Goal: Find specific page/section: Find specific page/section

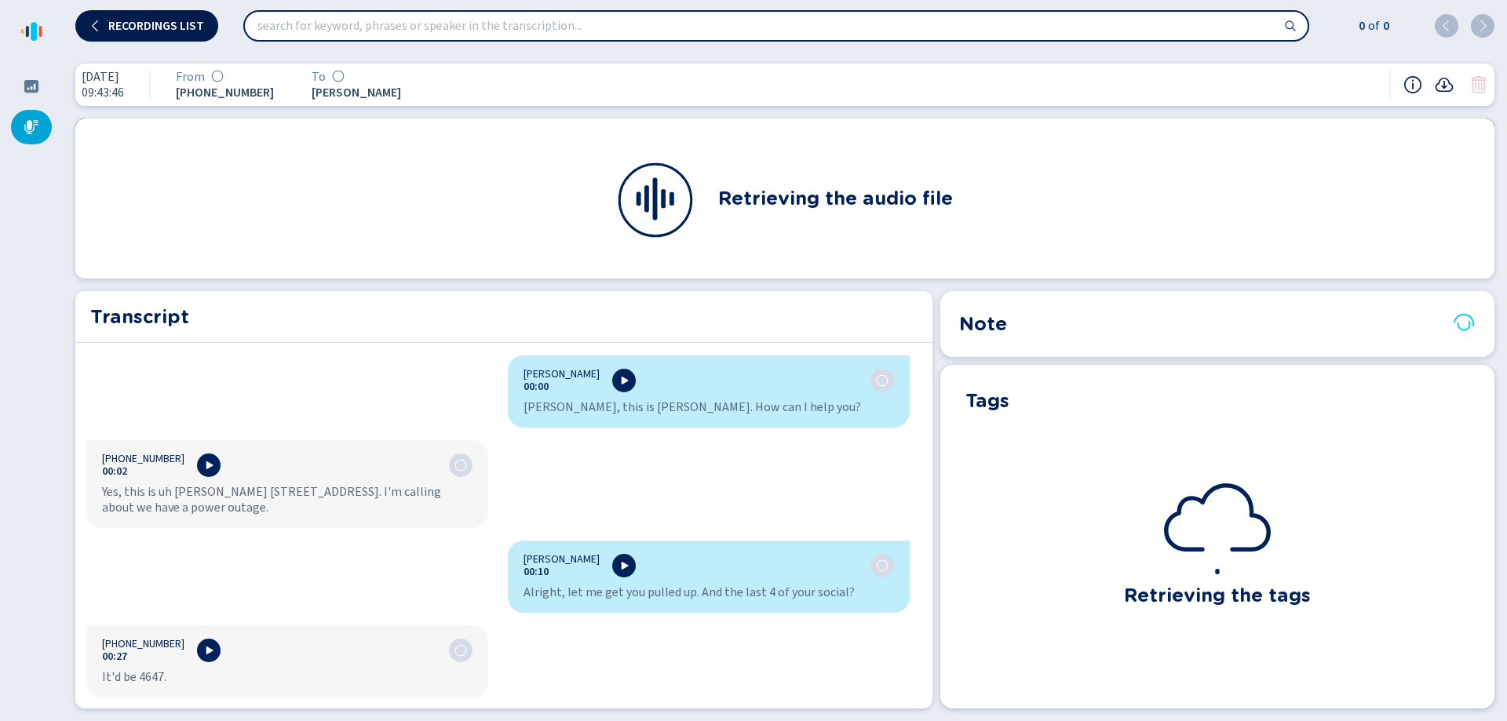
click at [155, 27] on span "Recordings list" at bounding box center [156, 26] width 96 height 13
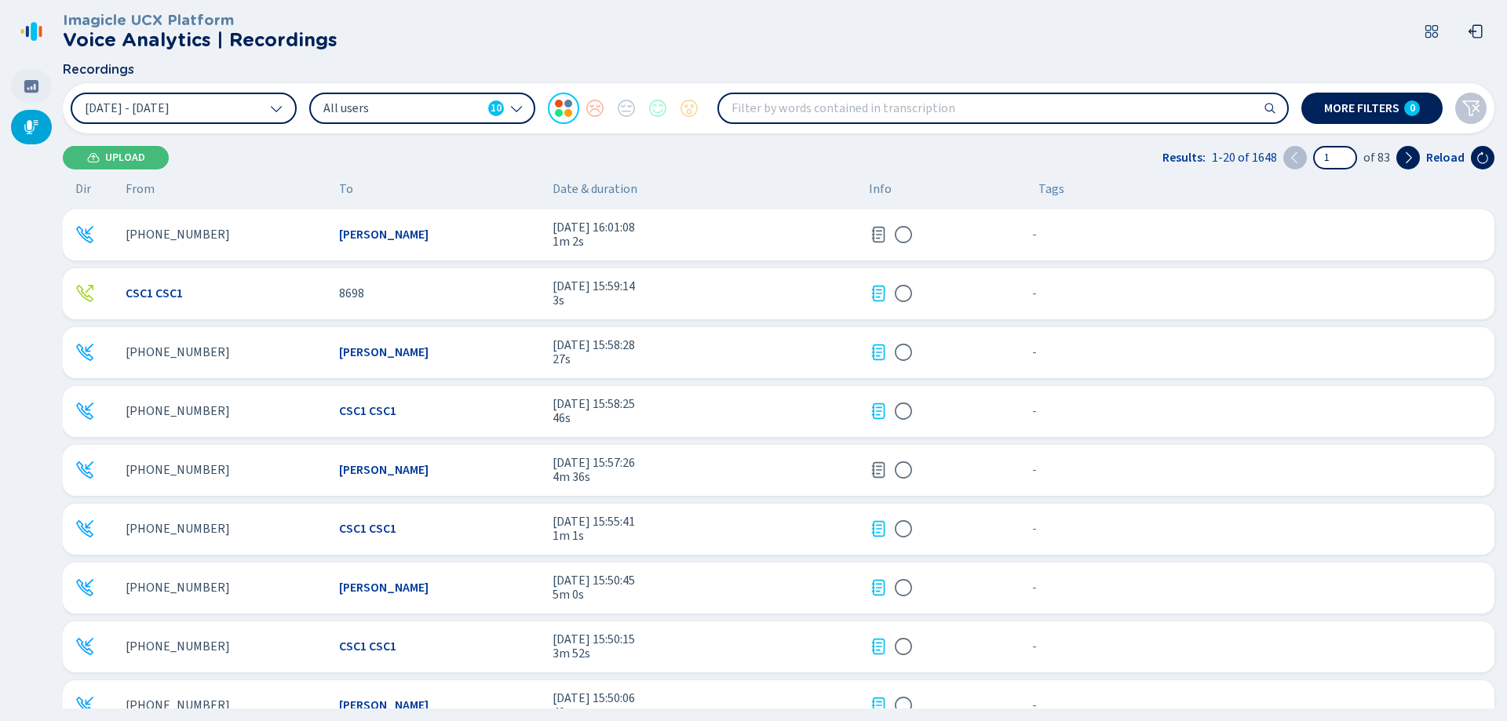
click at [20, 84] on div at bounding box center [31, 86] width 41 height 35
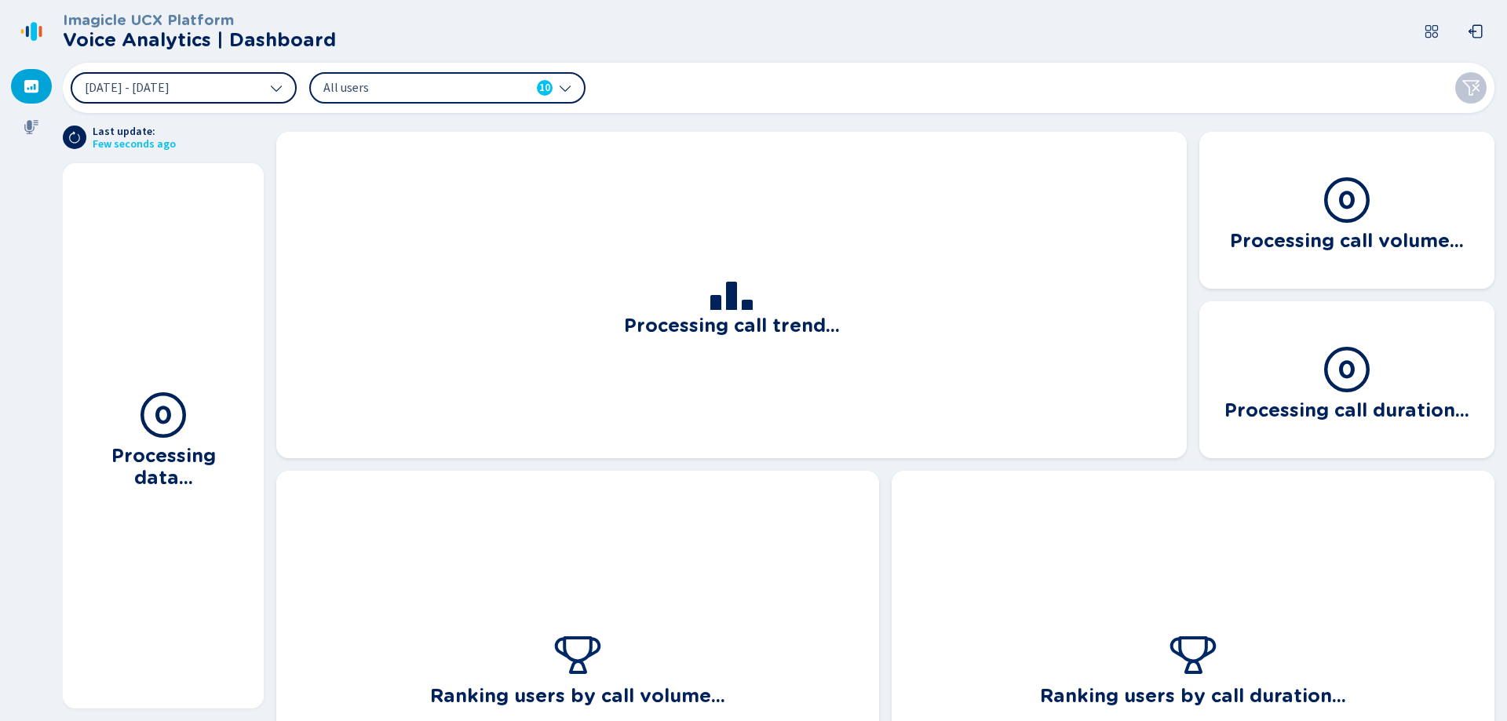
click at [226, 87] on button "[DATE] - [DATE]" at bounding box center [184, 87] width 226 height 31
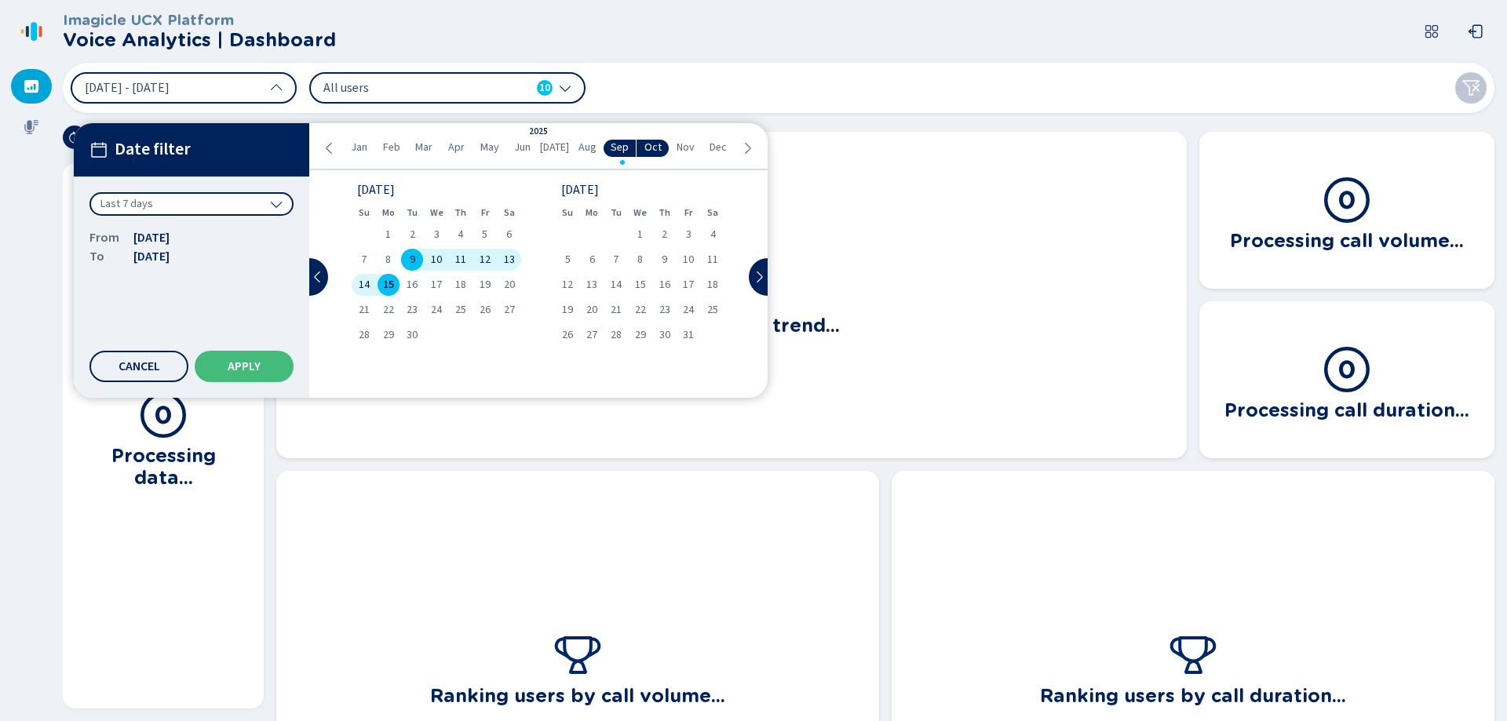
click at [326, 145] on icon at bounding box center [329, 148] width 13 height 13
click at [326, 141] on div "Jan Feb Mar Apr May Jun [DATE] Aug Sep Oct Nov Dec" at bounding box center [537, 148] width 429 height 17
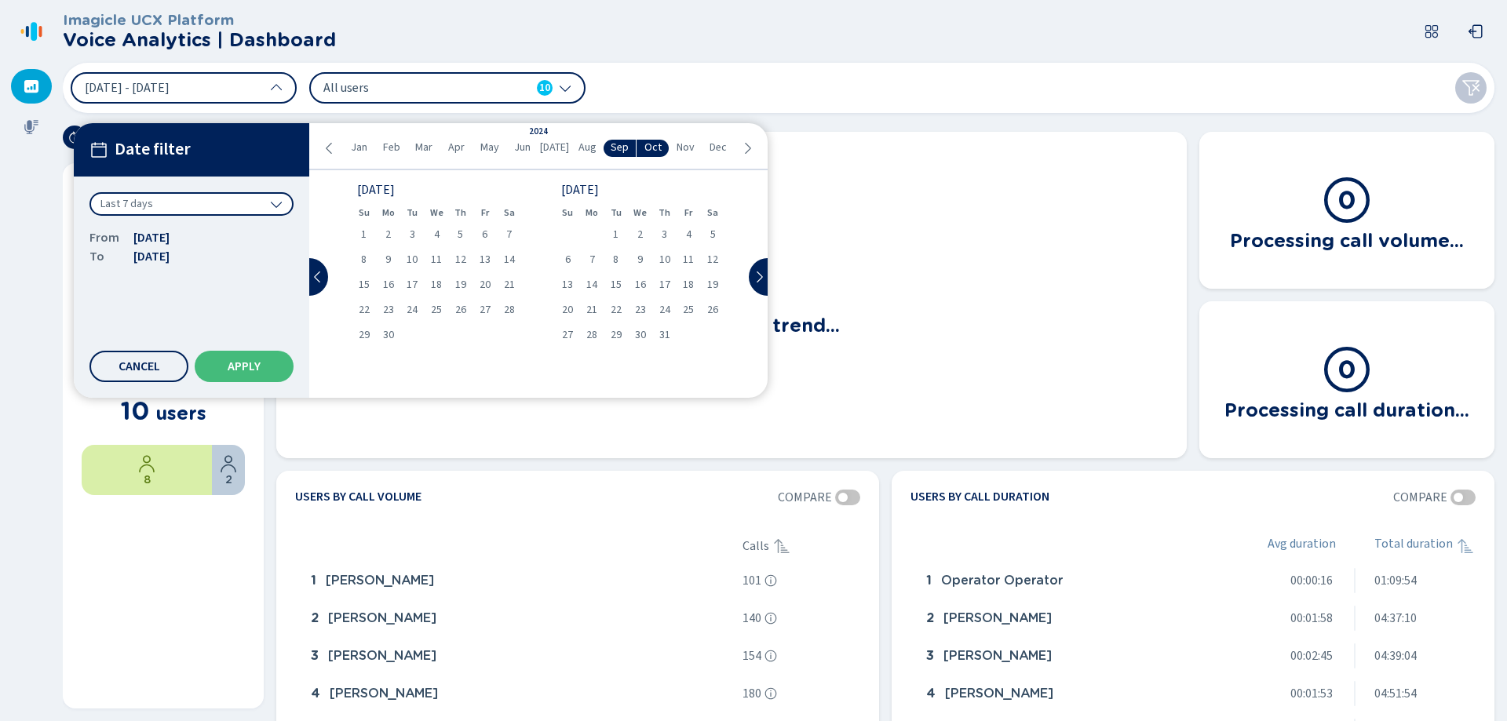
click at [547, 145] on span "[DATE]" at bounding box center [554, 147] width 29 height 13
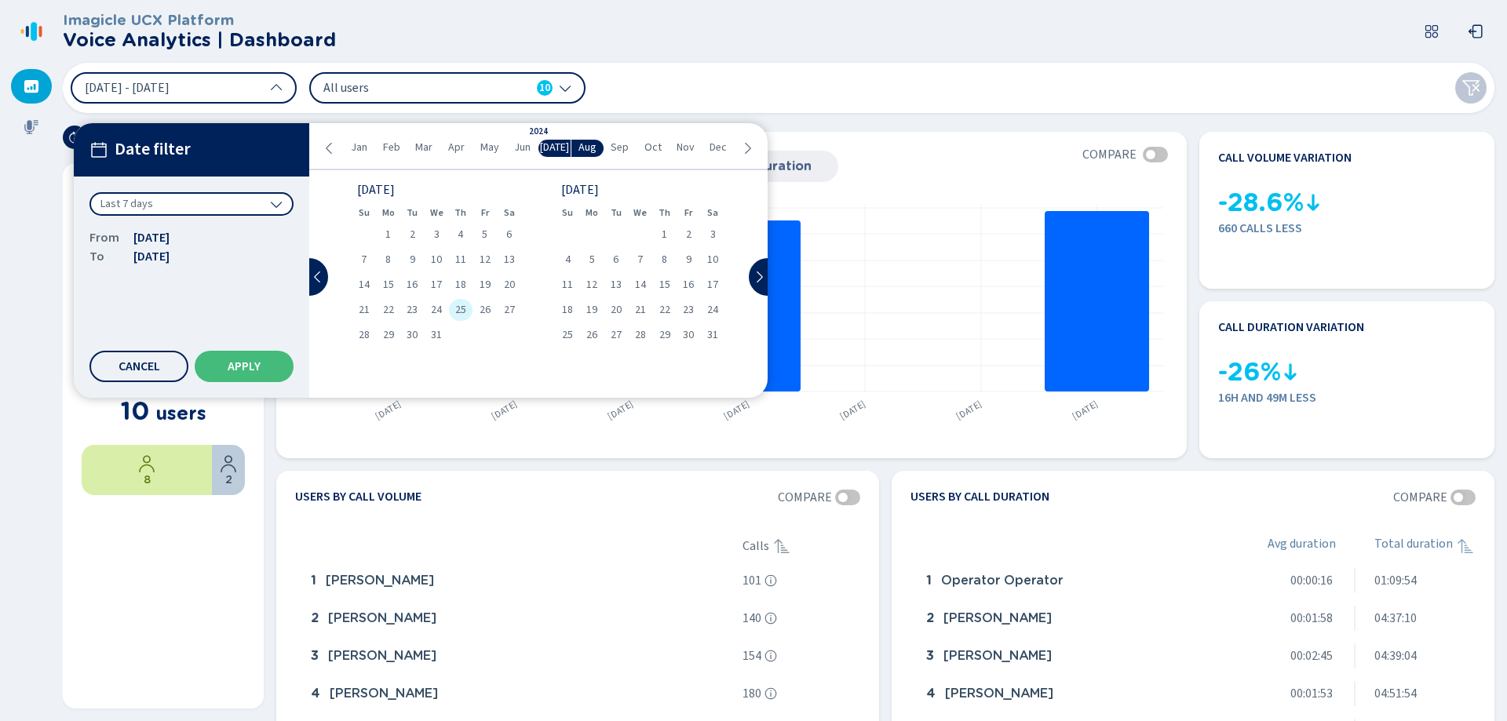
click at [466, 312] on div "25" at bounding box center [461, 310] width 24 height 22
click at [479, 310] on span "26" at bounding box center [484, 309] width 11 height 11
click at [233, 380] on button "Apply" at bounding box center [244, 366] width 99 height 31
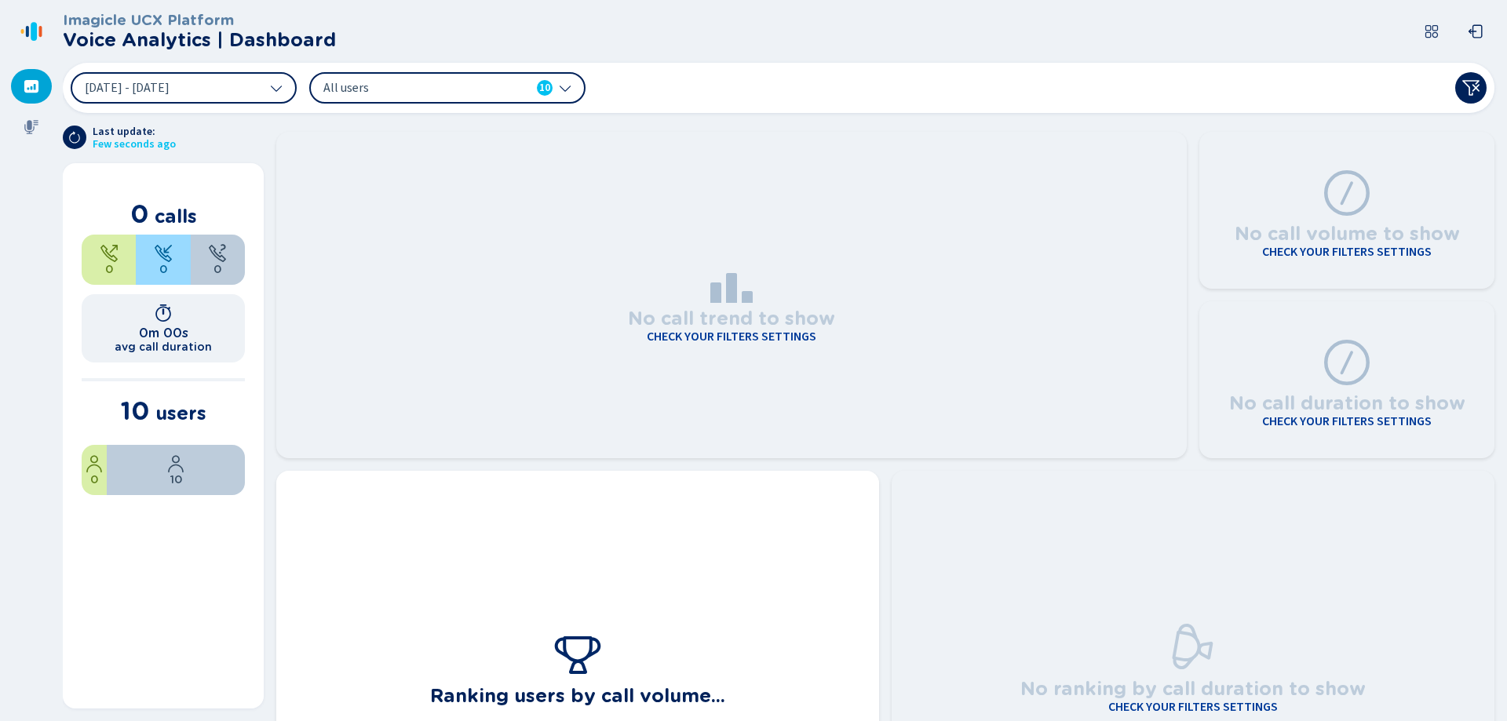
click at [392, 103] on div "All users 10" at bounding box center [447, 87] width 276 height 31
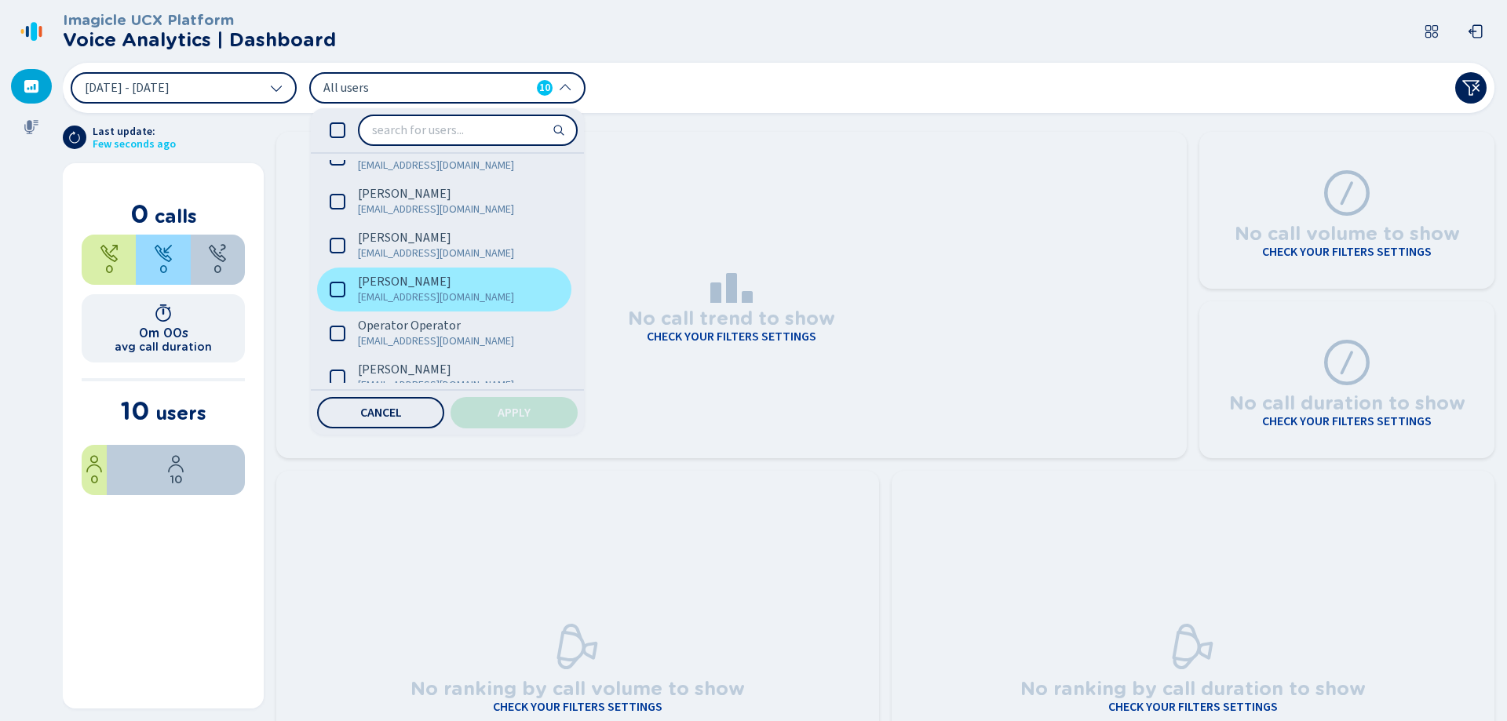
scroll to position [217, 0]
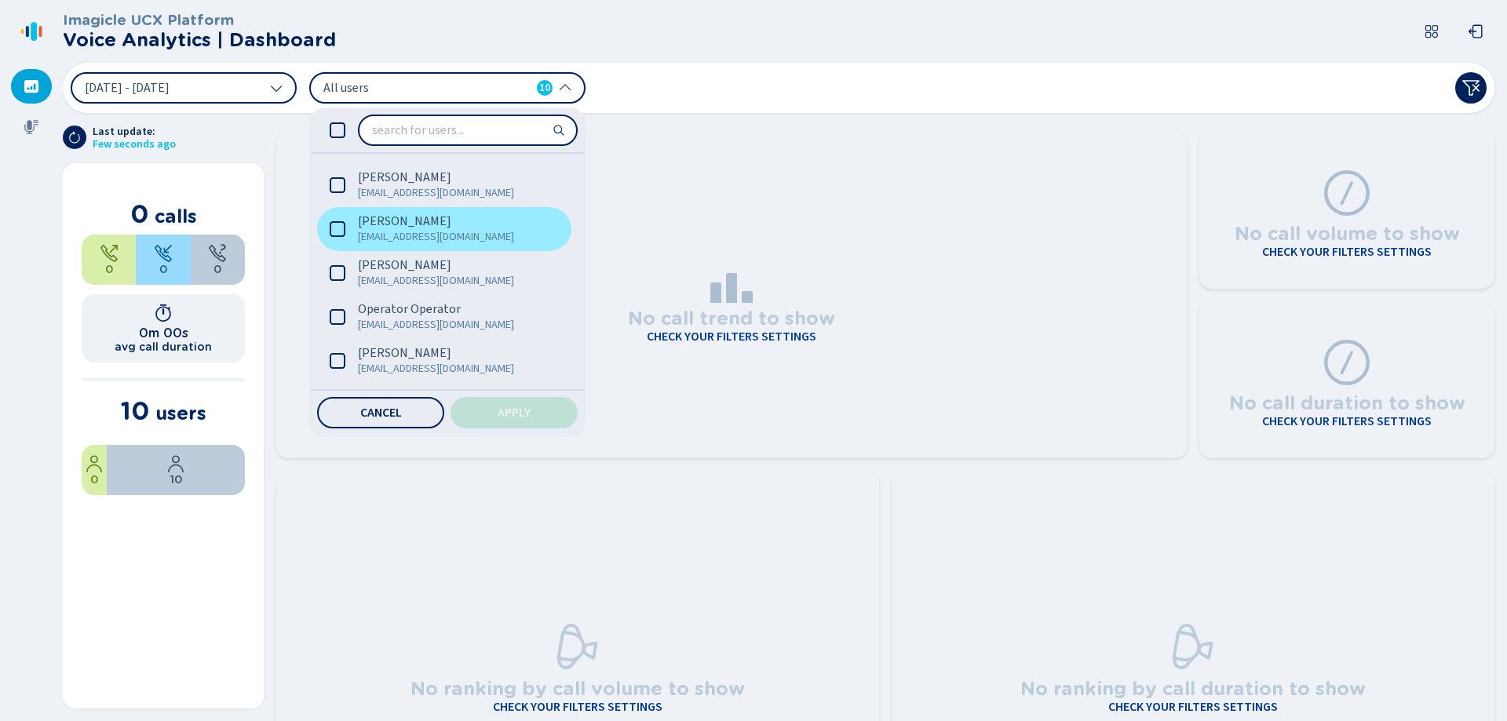
click at [381, 239] on span "[EMAIL_ADDRESS][DOMAIN_NAME]" at bounding box center [451, 237] width 187 height 16
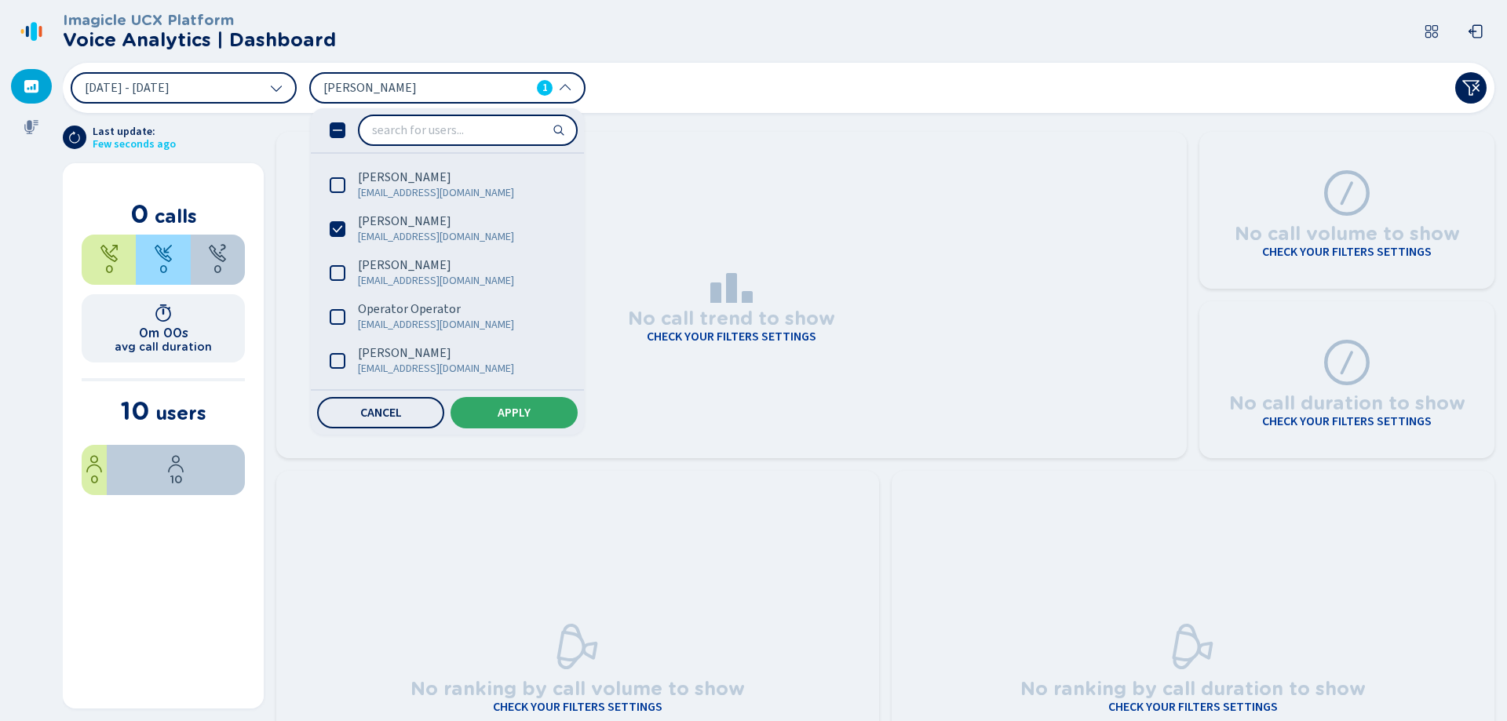
click at [488, 414] on button "Apply" at bounding box center [513, 412] width 127 height 31
